Goal: Find specific page/section: Find specific page/section

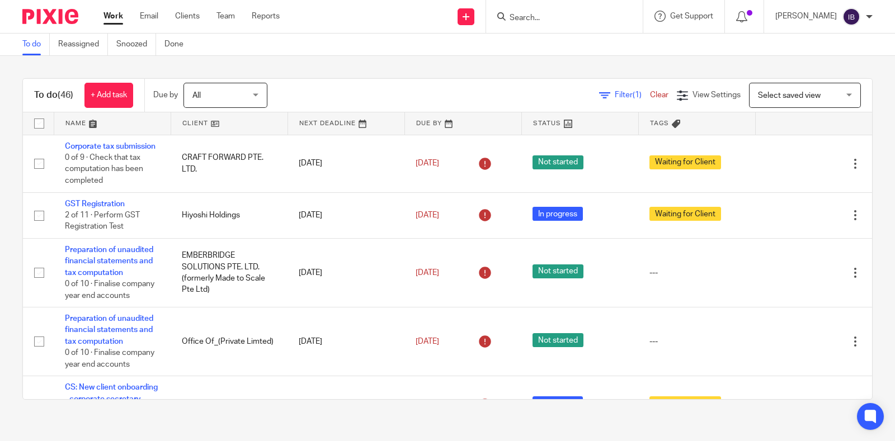
click at [562, 17] on input "Search" at bounding box center [558, 18] width 101 height 10
type input "vcrave"
click button "submit" at bounding box center [0, 0] width 0 height 0
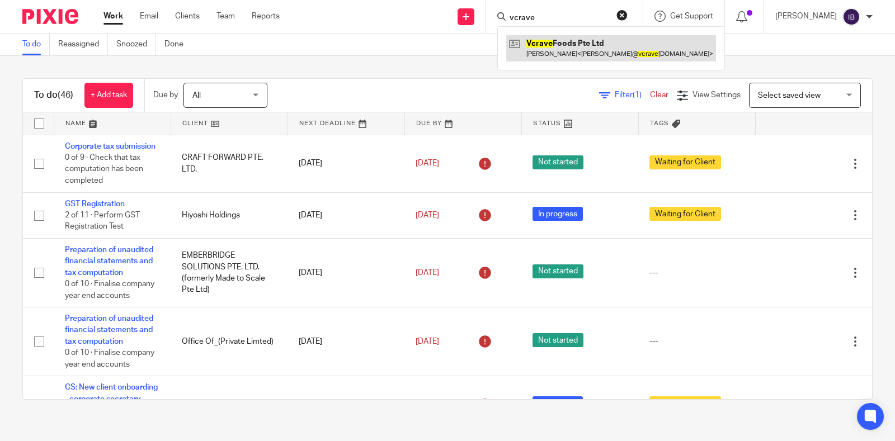
click at [589, 58] on link at bounding box center [611, 48] width 210 height 26
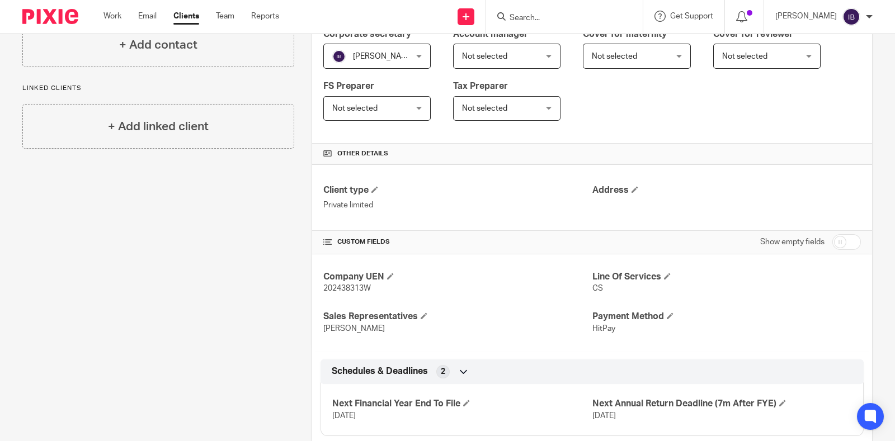
scroll to position [230, 0]
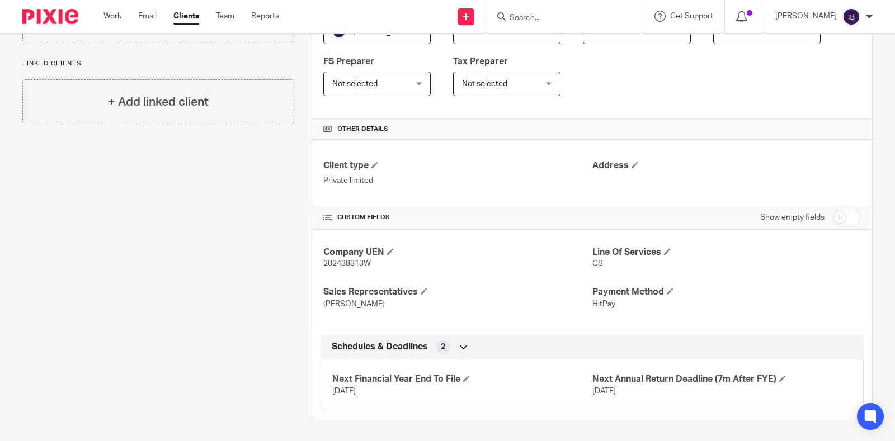
drag, startPoint x: 604, startPoint y: 391, endPoint x: 540, endPoint y: 392, distance: 64.3
click at [540, 392] on div "Next Financial Year End To File 31 Mar 2025 Next Annual Return Deadline (7m Aft…" at bounding box center [591, 381] width 543 height 60
click at [298, 348] on div "More details Client manager Irshyadah Beevi Irshyadah Beevi Irene Wee Irshyadah…" at bounding box center [583, 154] width 578 height 531
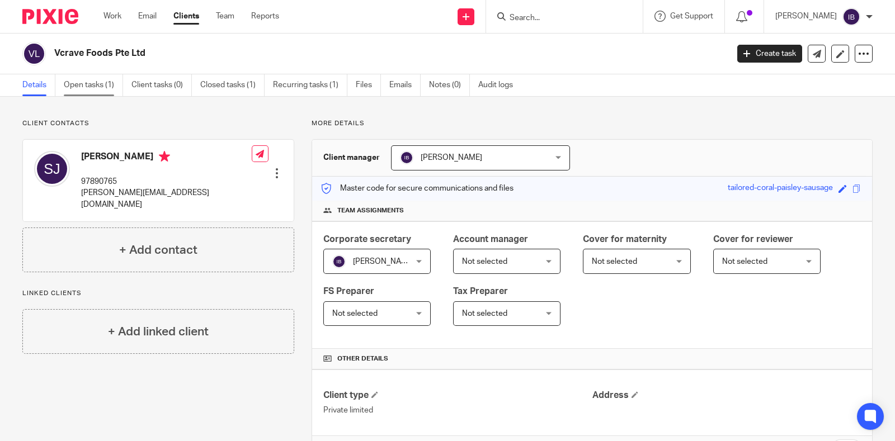
click at [98, 89] on link "Open tasks (1)" at bounding box center [93, 85] width 59 height 22
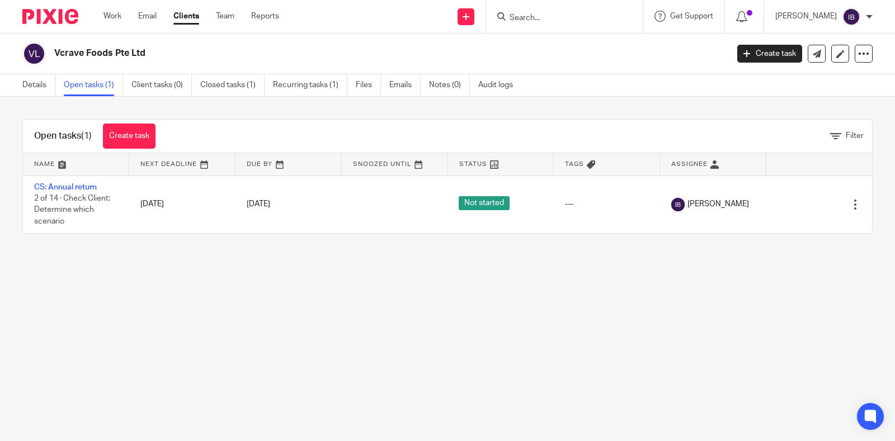
drag, startPoint x: 45, startPoint y: 233, endPoint x: 97, endPoint y: 111, distance: 132.5
click at [45, 233] on div "Open tasks (1) Create task Filter Name Next Deadline Due By Snoozed Until Statu…" at bounding box center [447, 176] width 895 height 159
click at [28, 89] on link "Details" at bounding box center [38, 85] width 33 height 22
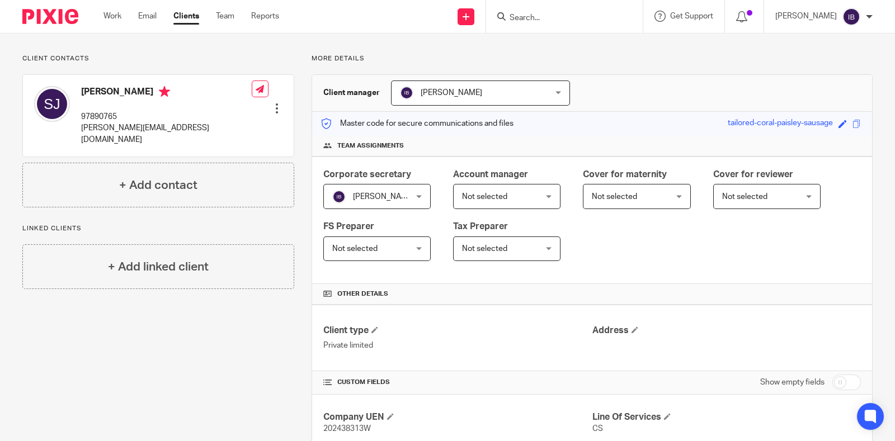
scroll to position [230, 0]
